Goal: Find specific page/section: Find specific page/section

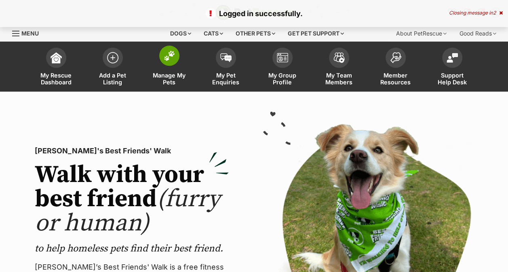
click at [166, 55] on img at bounding box center [169, 55] width 11 height 10
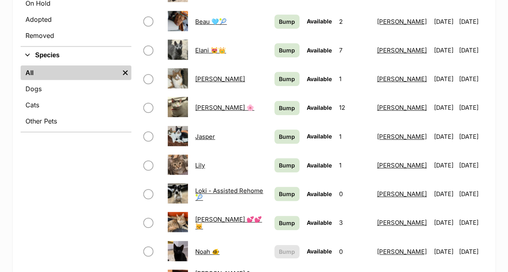
scroll to position [278, 0]
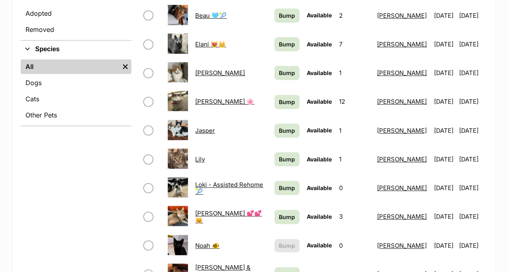
click at [201, 181] on link "Loki - Assisted Rehome 🎾" at bounding box center [229, 188] width 68 height 15
